Goal: Task Accomplishment & Management: Manage account settings

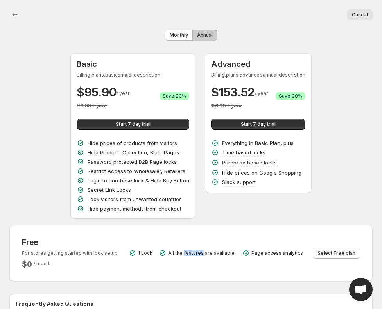
click at [48, 254] on p "For stores getting started with lock setup." at bounding box center [70, 253] width 97 height 6
copy p "For stores getting started with lock setup."
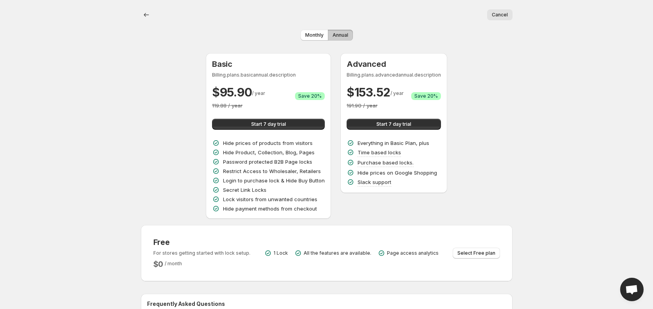
click at [370, 66] on h3 "Advanced" at bounding box center [394, 63] width 94 height 9
click at [311, 34] on span "Monthly" at bounding box center [314, 35] width 18 height 6
